Goal: Check status: Check status

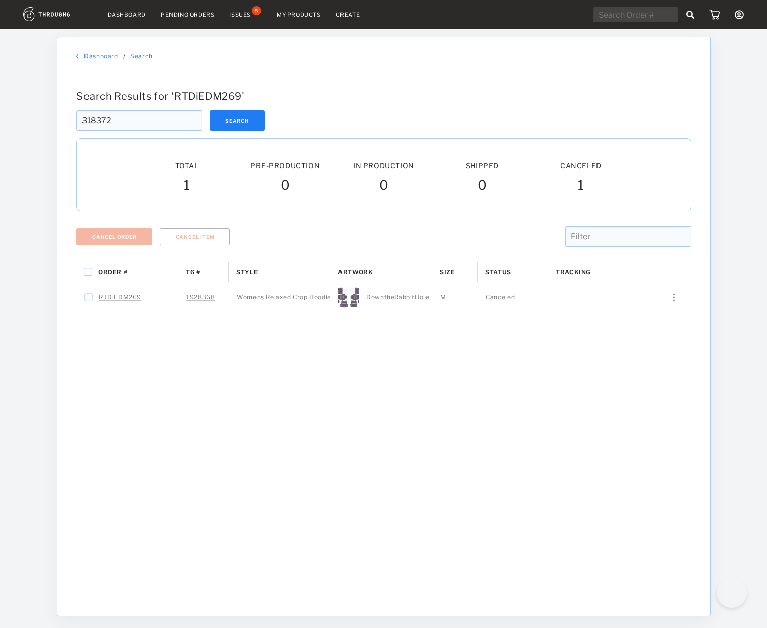
click at [232, 120] on button "Search" at bounding box center [237, 120] width 55 height 21
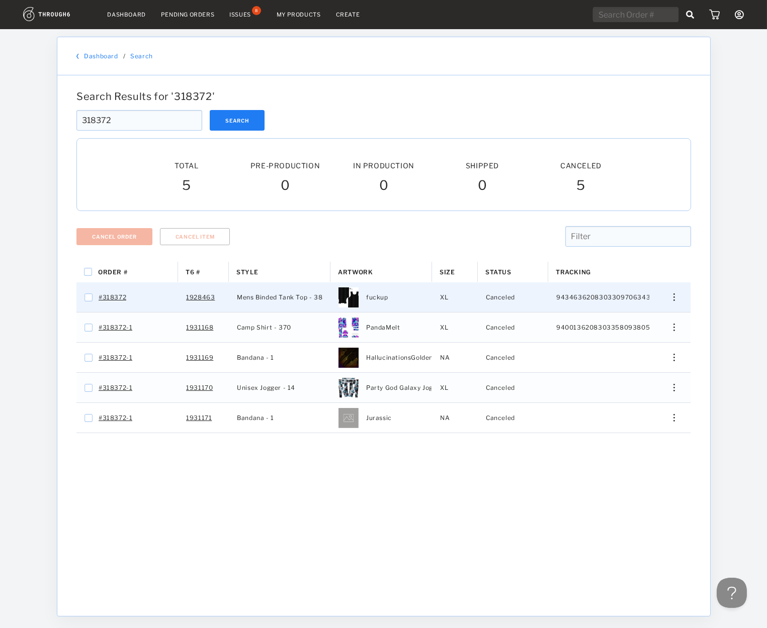
click at [680, 303] on div "Edit Size Edit Shipping View History View Product" at bounding box center [669, 297] width 41 height 30
click at [677, 304] on div "Edit Size Edit Shipping View History View Product" at bounding box center [669, 297] width 41 height 30
click at [669, 297] on div "Edit Size Edit Shipping View History View Product" at bounding box center [669, 298] width 24 height 8
click at [643, 355] on span "View History" at bounding box center [628, 350] width 40 height 13
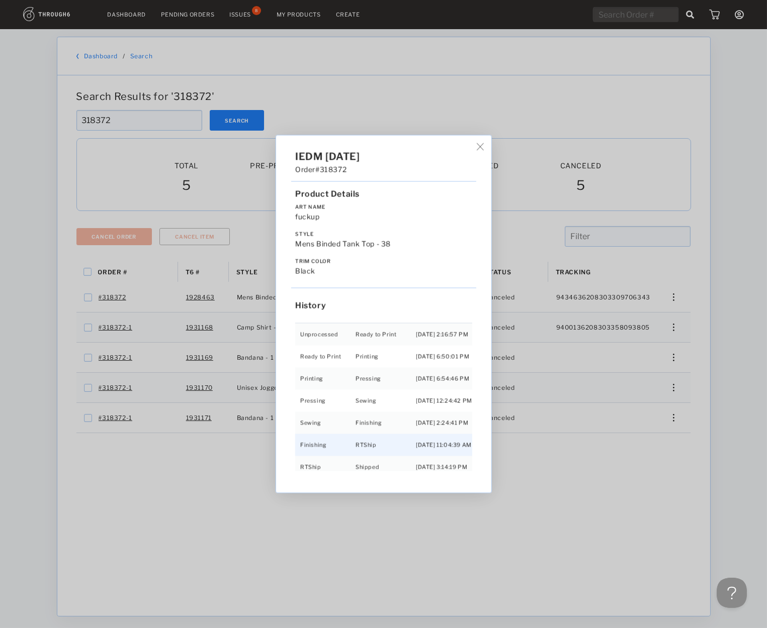
scroll to position [21, 0]
click at [669, 329] on div "IEDM 04/27/25 Order #318372 Product Details Art Name fuckup Style Mens Binded T…" at bounding box center [383, 314] width 767 height 628
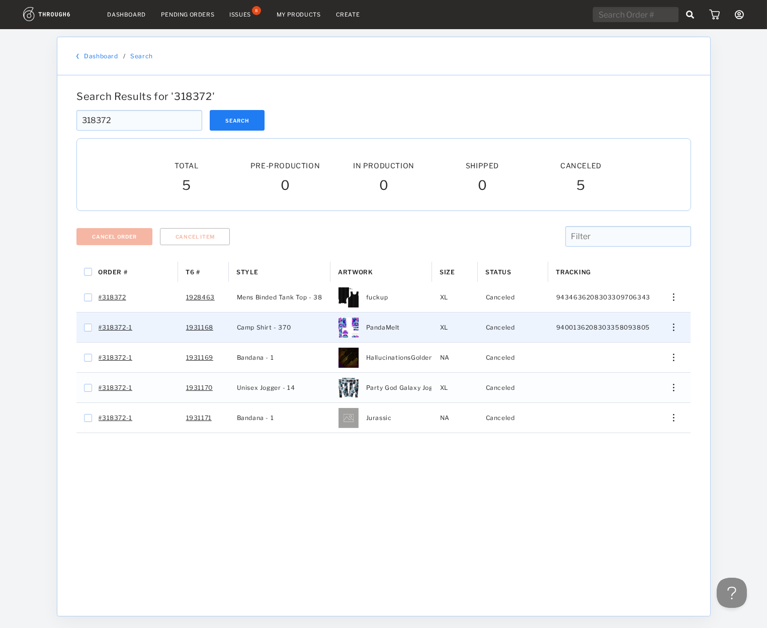
click at [670, 329] on div "Edit Size Edit Shipping View History View Product" at bounding box center [669, 328] width 24 height 8
click at [607, 384] on div "View History" at bounding box center [627, 380] width 77 height 21
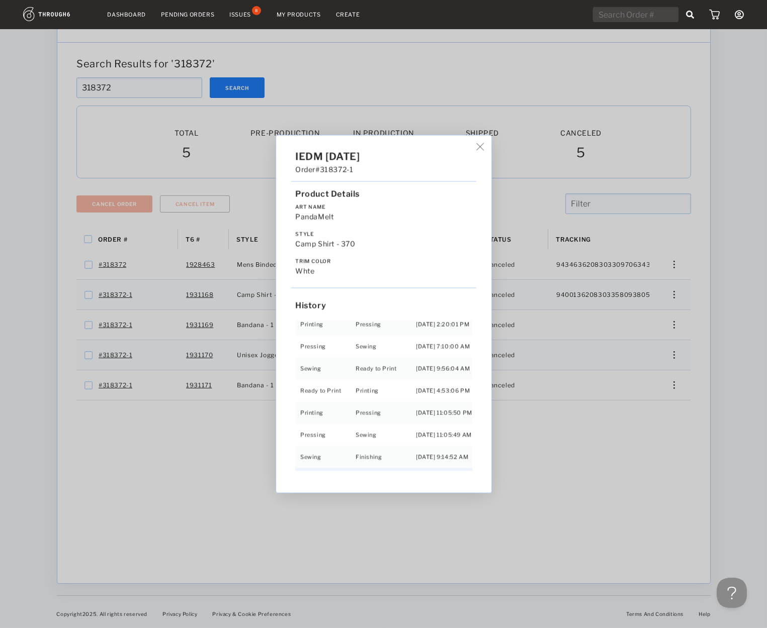
scroll to position [85, 0]
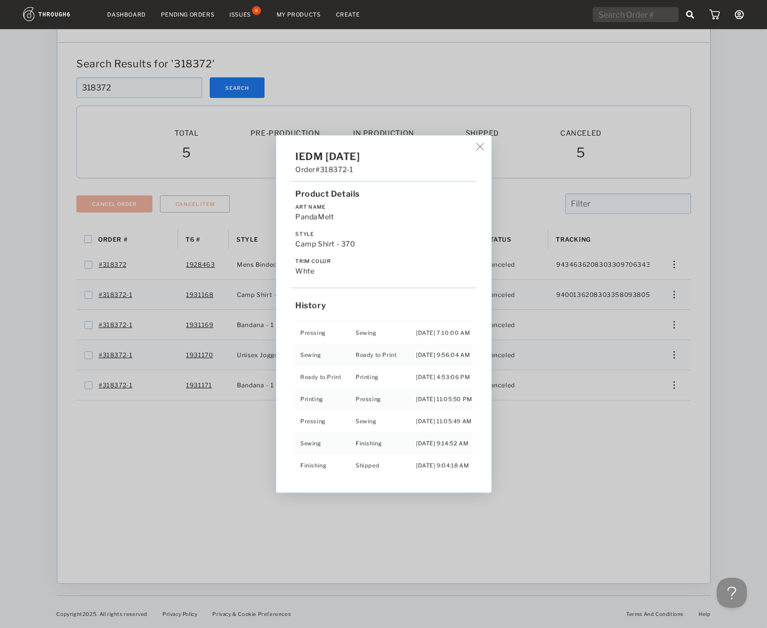
click at [578, 296] on div "IEDM 04/27/25 Order #318372-1 Product Details Art Name PandaMelt Style Camp Shi…" at bounding box center [383, 314] width 767 height 628
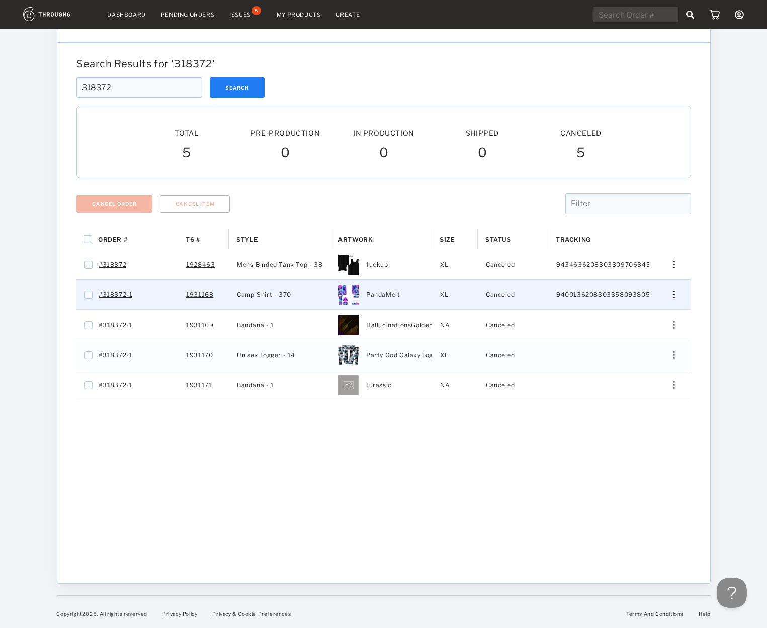
click at [578, 296] on span "9400136208303358093805" at bounding box center [602, 295] width 93 height 13
checkbox input "false"
checkbox input "true"
click at [667, 288] on div "Edit Size Edit Shipping View History View Product" at bounding box center [669, 295] width 41 height 30
click at [667, 293] on div "Edit Size Edit Shipping View History View Product" at bounding box center [669, 295] width 24 height 8
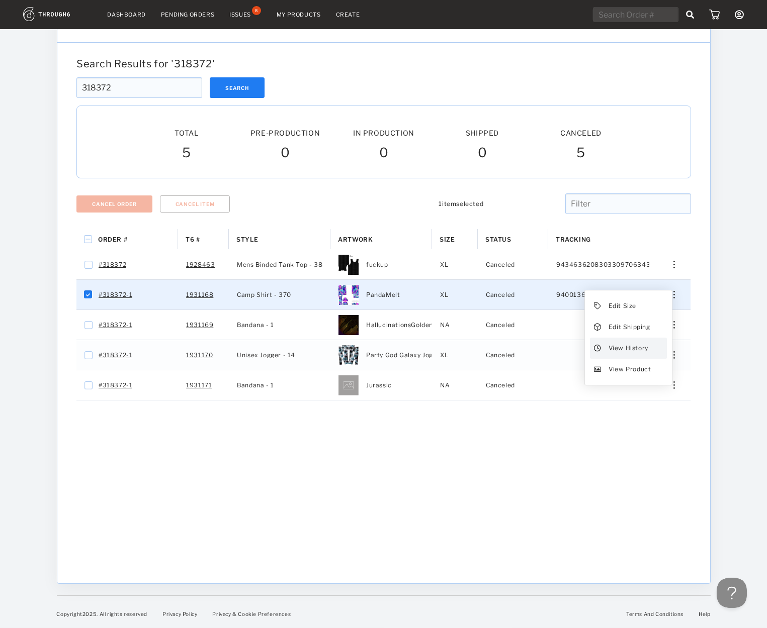
click at [653, 338] on div "View History" at bounding box center [627, 348] width 77 height 21
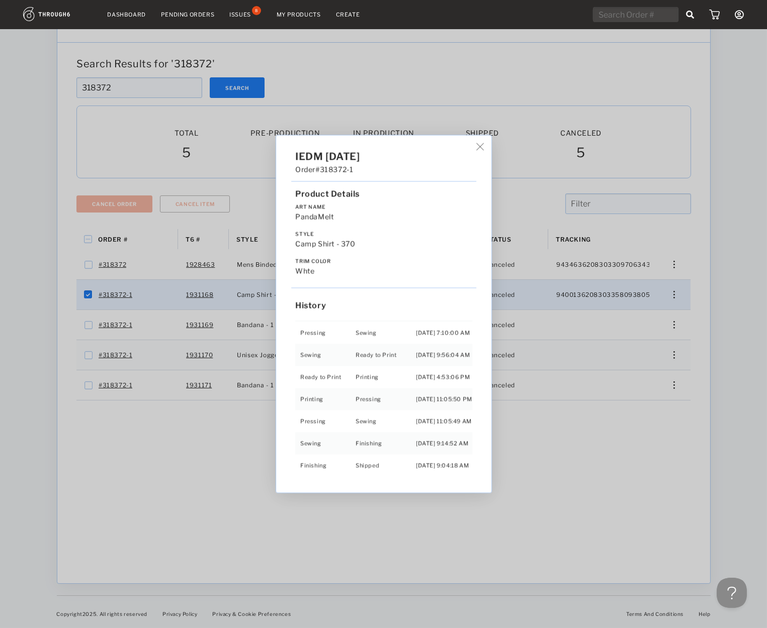
click at [481, 146] on img at bounding box center [480, 147] width 8 height 8
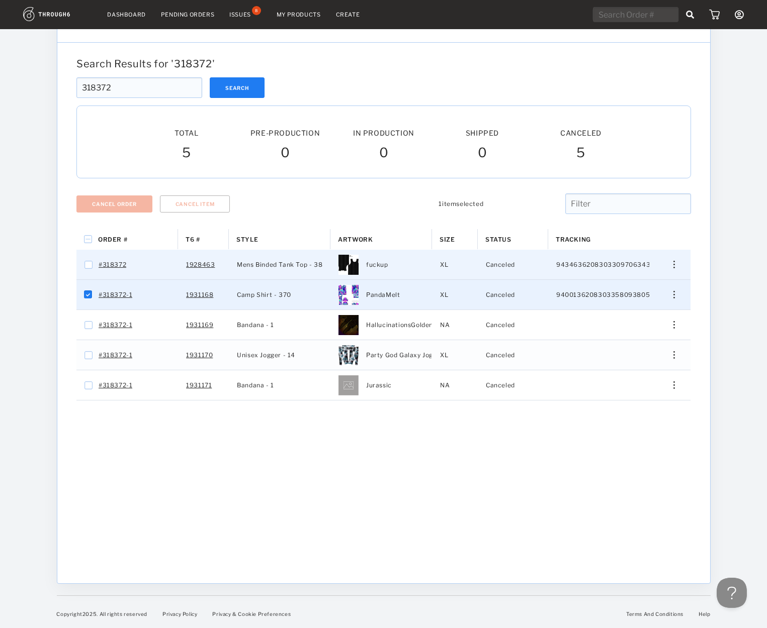
click at [622, 259] on span "9434636208303309706343" at bounding box center [603, 264] width 94 height 13
checkbox input "false"
checkbox input "true"
click at [618, 15] on input "text" at bounding box center [635, 14] width 85 height 15
click at [637, 14] on input "text" at bounding box center [635, 14] width 85 height 15
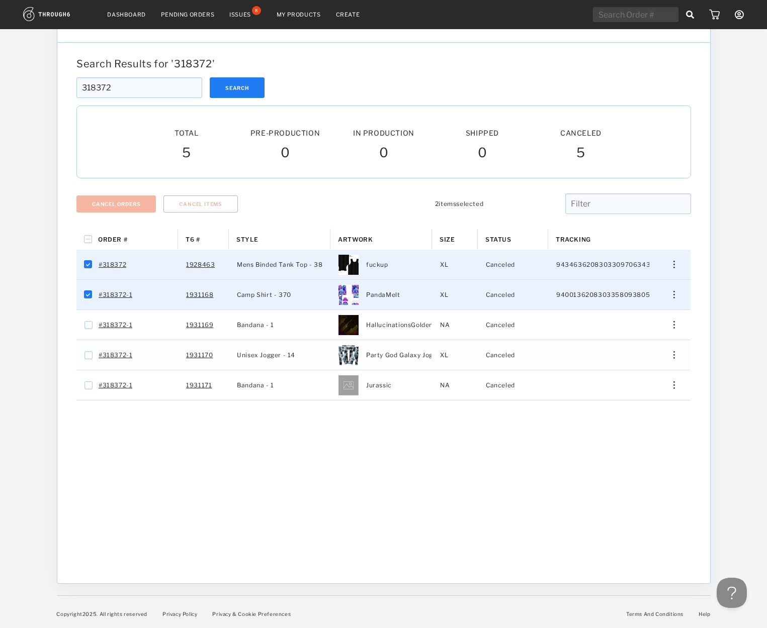
click at [637, 14] on input "text" at bounding box center [635, 14] width 85 height 15
type input "nnnnnnnnnnnn"
drag, startPoint x: 139, startPoint y: 109, endPoint x: 104, endPoint y: 89, distance: 40.5
click at [104, 89] on div "Search Results for ' 318372 ' 318372 Search 318372 Total Pre-Production Pre-Pro…" at bounding box center [383, 313] width 622 height 511
drag, startPoint x: 192, startPoint y: 70, endPoint x: 152, endPoint y: 93, distance: 45.7
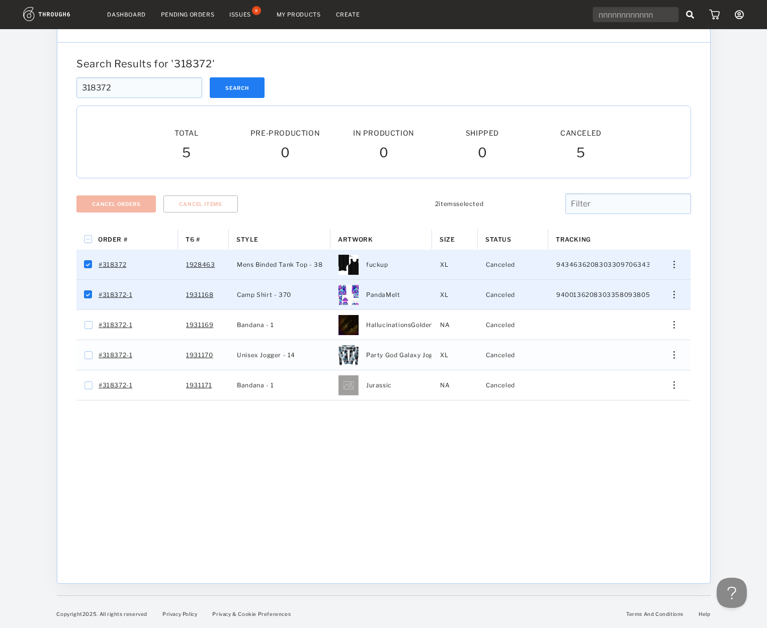
click at [157, 89] on div "Search Results for ' 318372 ' 318372 Search 318372 Total Pre-Production Pre-Pro…" at bounding box center [383, 313] width 622 height 511
click at [152, 94] on input "318372" at bounding box center [139, 87] width 126 height 21
paste input "20708"
drag, startPoint x: 152, startPoint y: 94, endPoint x: 164, endPoint y: 89, distance: 13.5
click at [76, 88] on input "318372" at bounding box center [139, 87] width 126 height 21
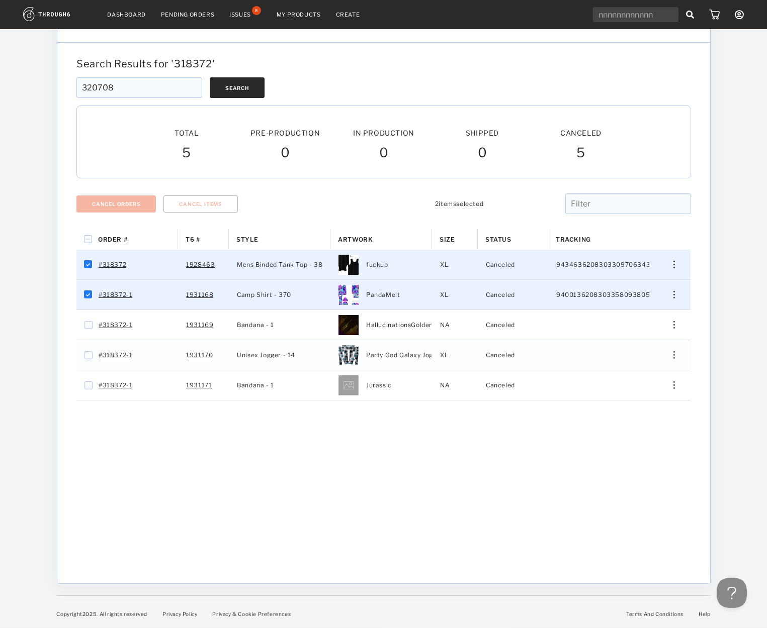
type input "320708"
click at [222, 84] on button "Search" at bounding box center [237, 87] width 55 height 21
